Goal: Information Seeking & Learning: Check status

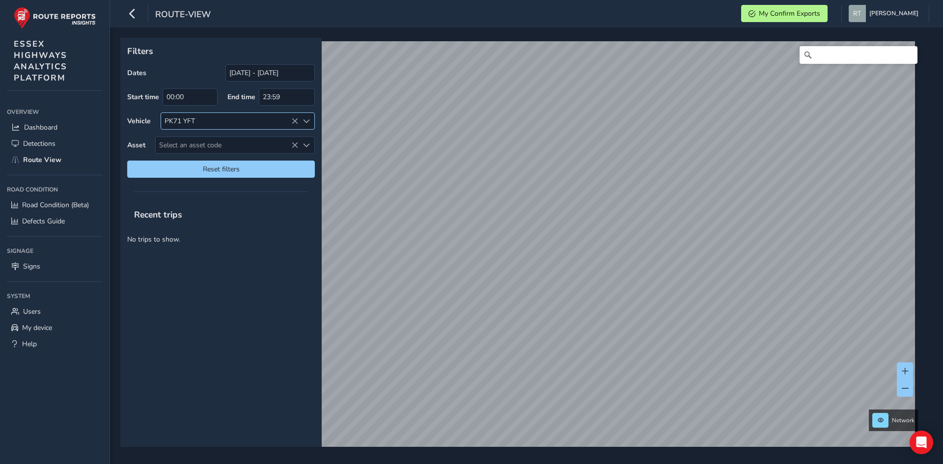
click at [291, 121] on icon at bounding box center [294, 121] width 7 height 7
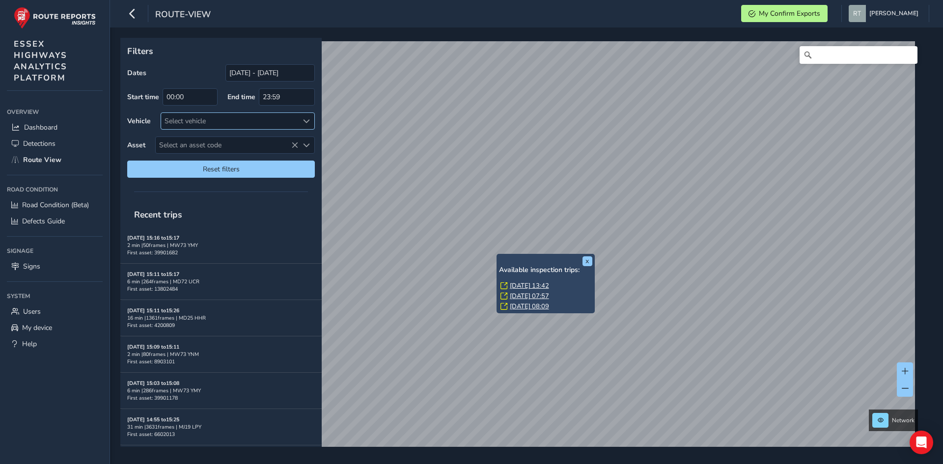
click at [527, 283] on link "[DATE] 13:42" at bounding box center [529, 285] width 39 height 9
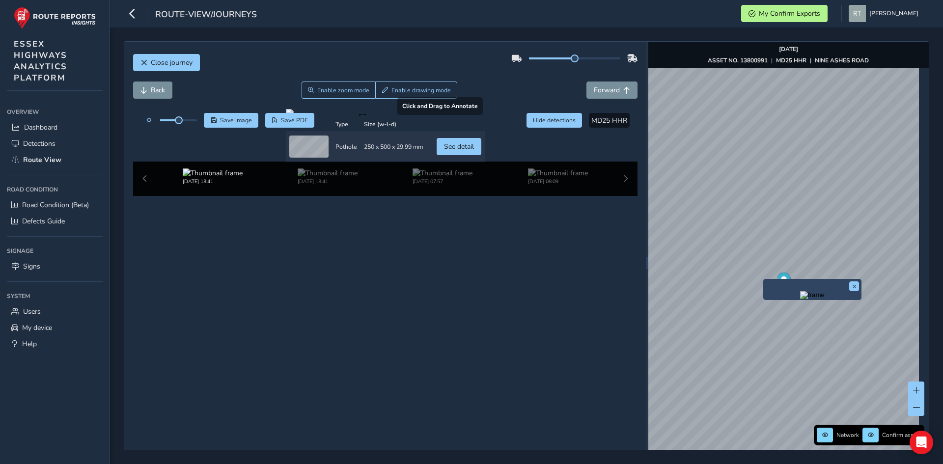
click at [324, 117] on div at bounding box center [385, 113] width 199 height 8
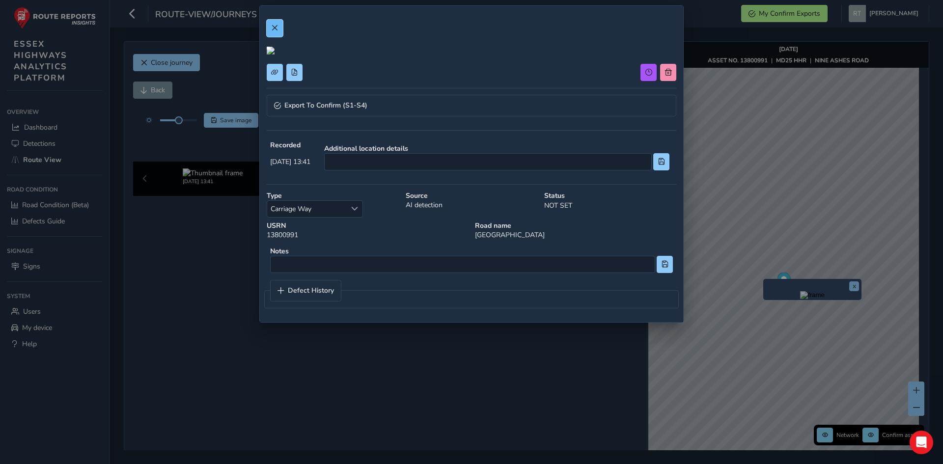
click at [279, 27] on button at bounding box center [275, 28] width 16 height 17
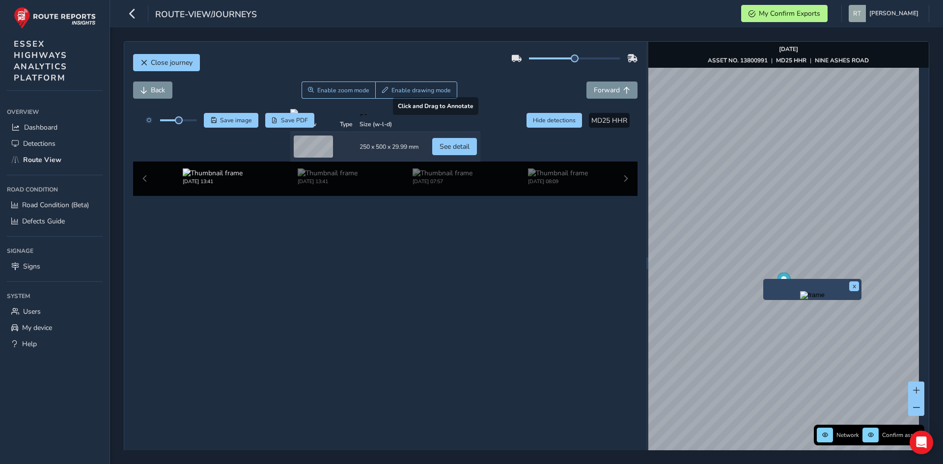
click at [324, 117] on div at bounding box center [385, 113] width 190 height 8
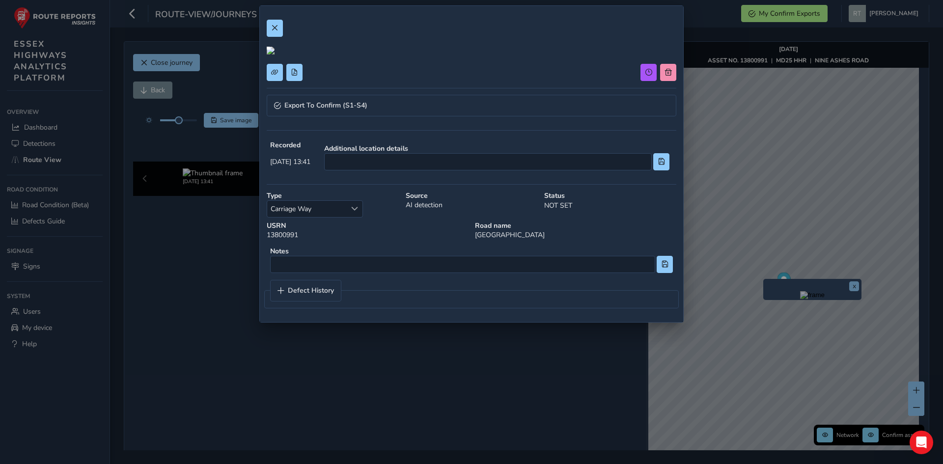
scroll to position [118, 0]
click at [354, 109] on span "Export To Confirm (S1-S4)" at bounding box center [325, 105] width 83 height 7
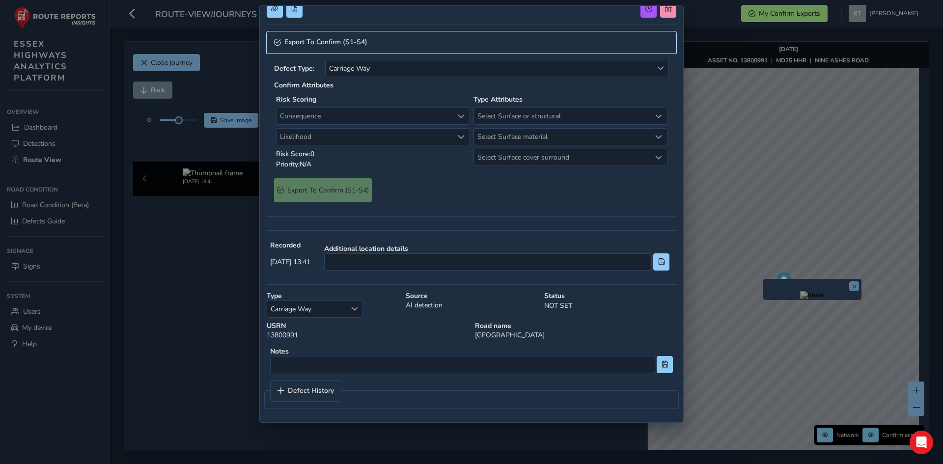
scroll to position [0, 0]
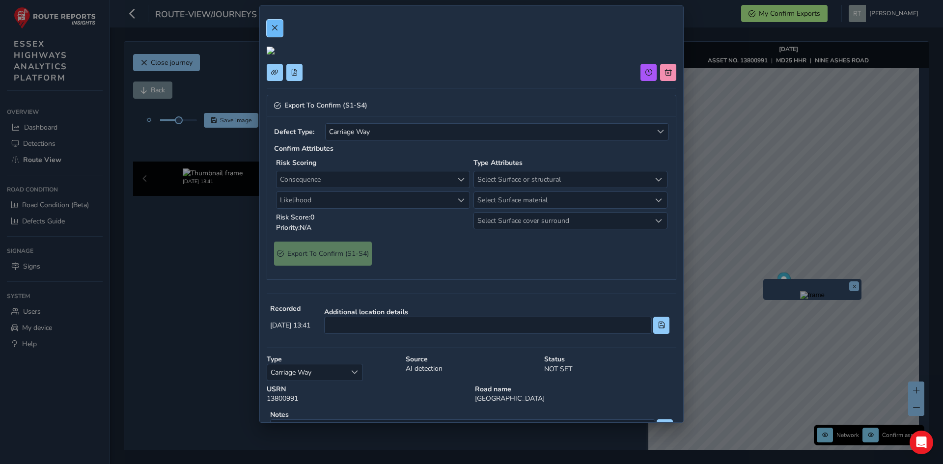
click at [277, 31] on span at bounding box center [274, 28] width 7 height 7
